Goal: Find specific page/section: Find specific page/section

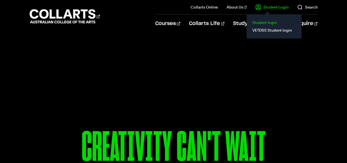
click at [263, 22] on link "Student login" at bounding box center [274, 23] width 46 height 8
click at [261, 23] on link "Student login" at bounding box center [274, 23] width 46 height 8
click at [257, 23] on link "Student login" at bounding box center [274, 23] width 46 height 8
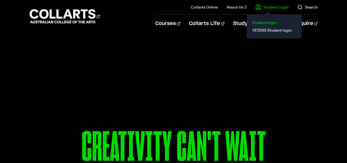
drag, startPoint x: 257, startPoint y: 23, endPoint x: 254, endPoint y: 23, distance: 3.0
click at [254, 23] on link "Student login" at bounding box center [274, 23] width 46 height 8
click at [258, 22] on link "Student login" at bounding box center [274, 23] width 46 height 8
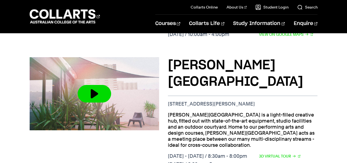
scroll to position [345, 0]
